Goal: Task Accomplishment & Management: Use online tool/utility

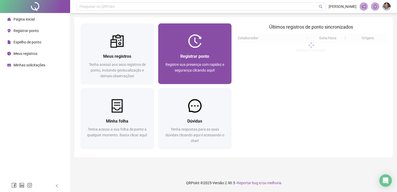
click at [182, 68] on span "Registre sua presença com rapidez e segurança clicando aqui!" at bounding box center [194, 67] width 59 height 10
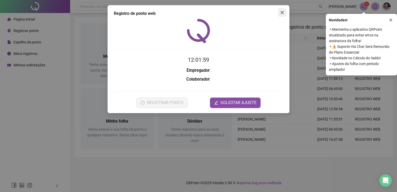
click at [281, 11] on icon "close" at bounding box center [282, 12] width 4 height 4
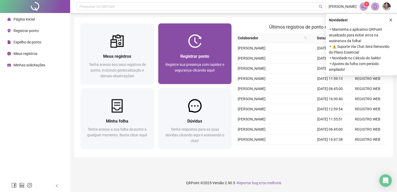
click at [189, 43] on img at bounding box center [195, 41] width 14 height 14
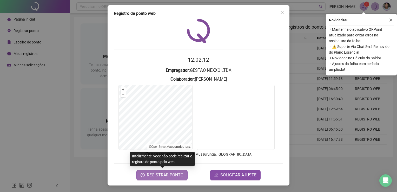
click at [167, 175] on span "REGISTRAR PONTO" at bounding box center [165, 175] width 37 height 6
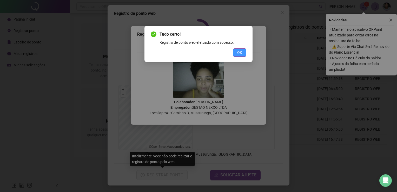
click at [240, 50] on span "OK" at bounding box center [239, 53] width 5 height 6
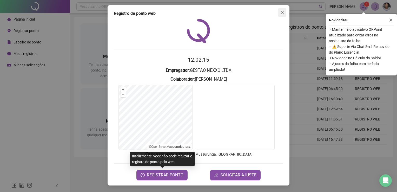
click at [283, 14] on icon "close" at bounding box center [282, 12] width 3 height 3
